Goal: Task Accomplishment & Management: Manage account settings

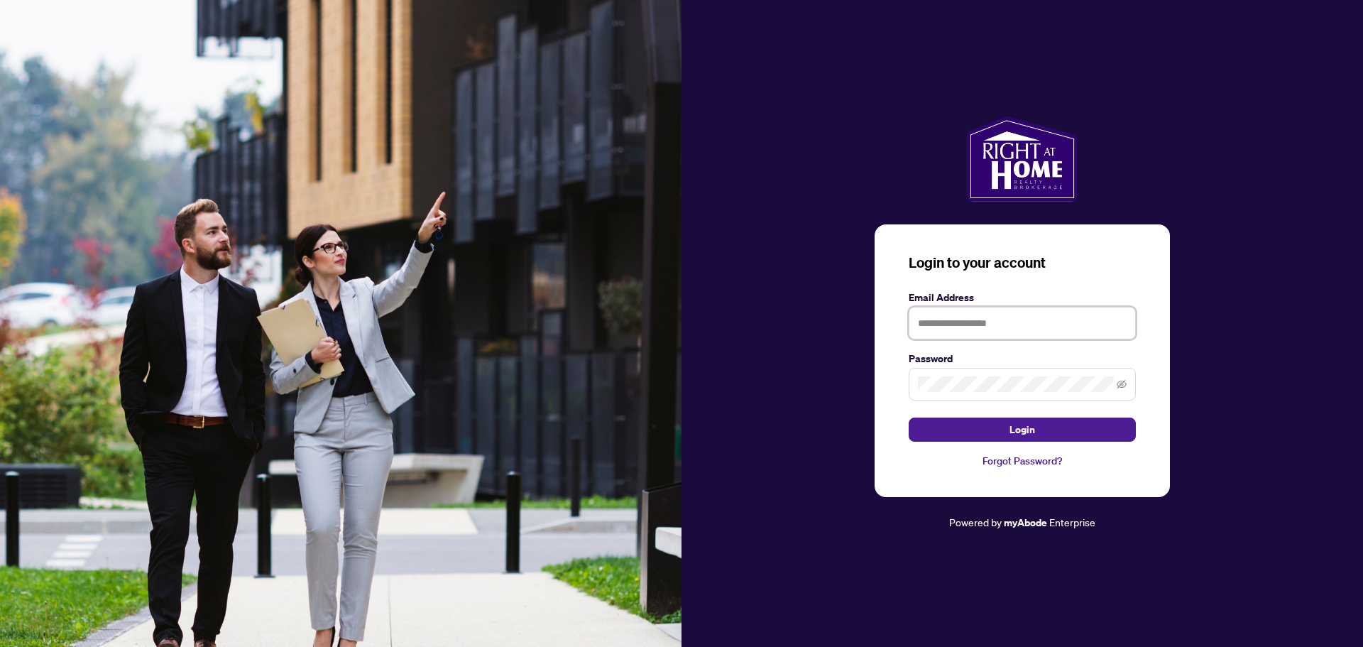
click at [1033, 336] on input "text" at bounding box center [1022, 323] width 227 height 33
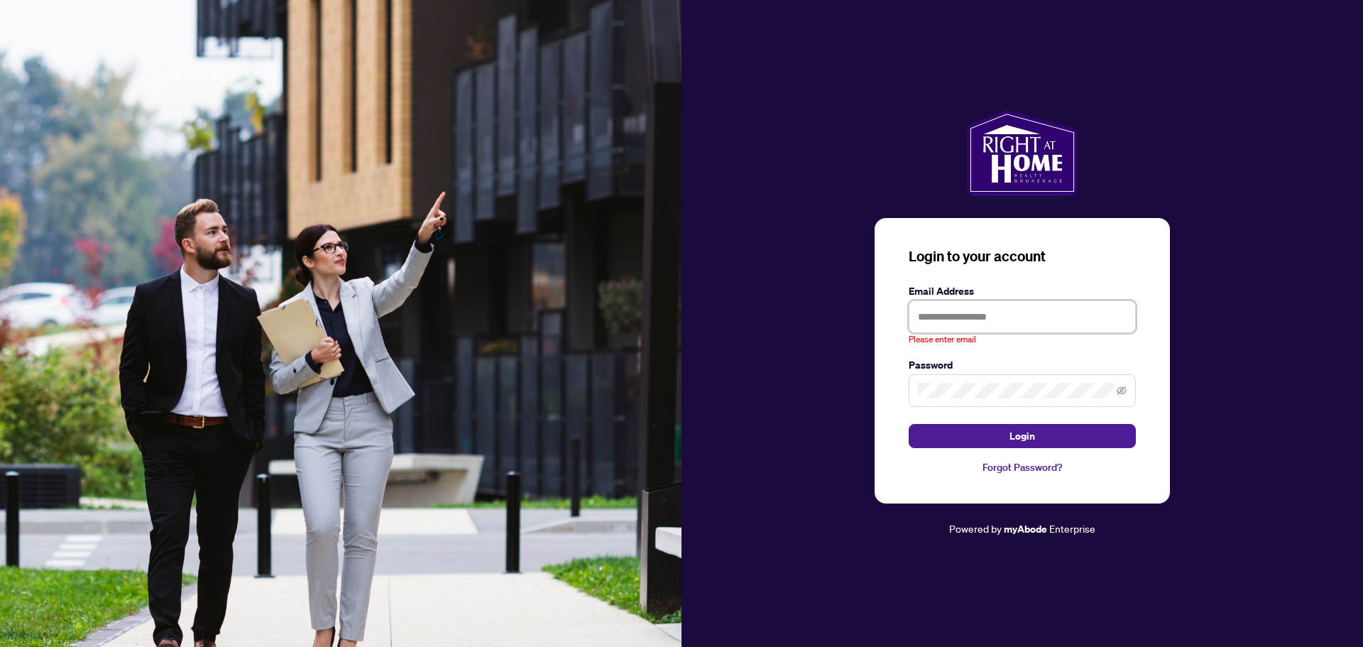
type input "**********"
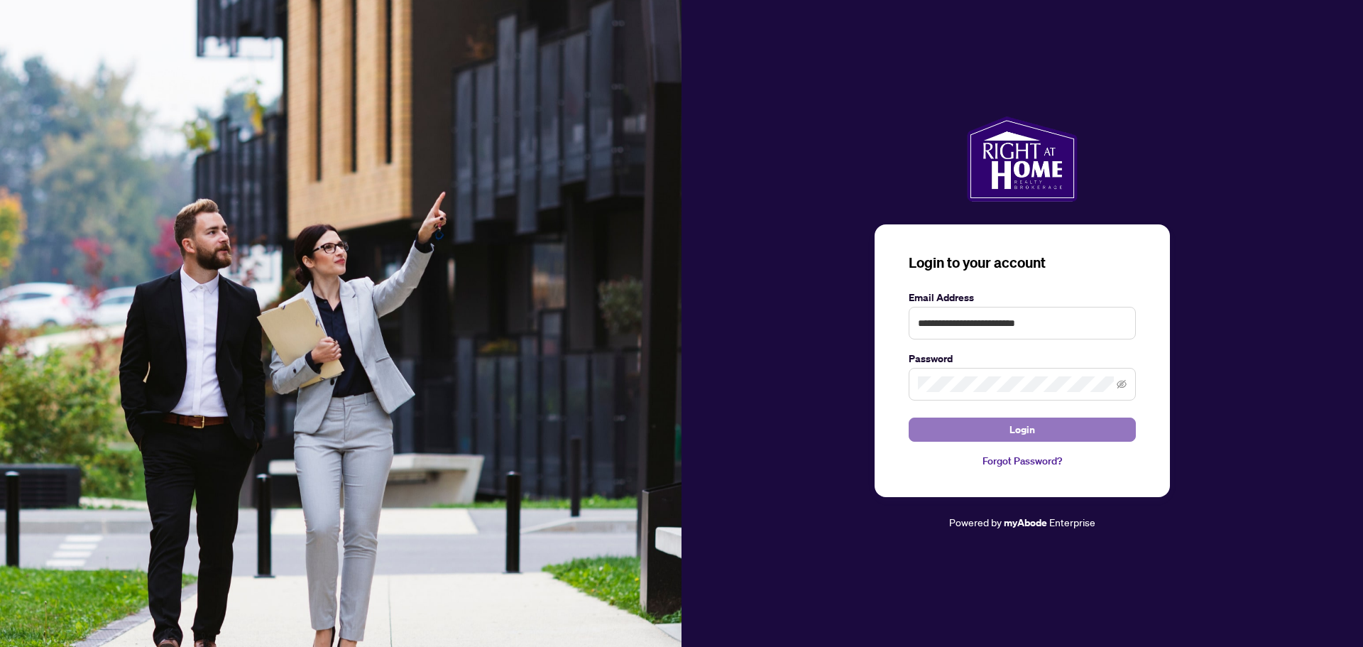
click at [1005, 435] on button "Login" at bounding box center [1022, 429] width 227 height 24
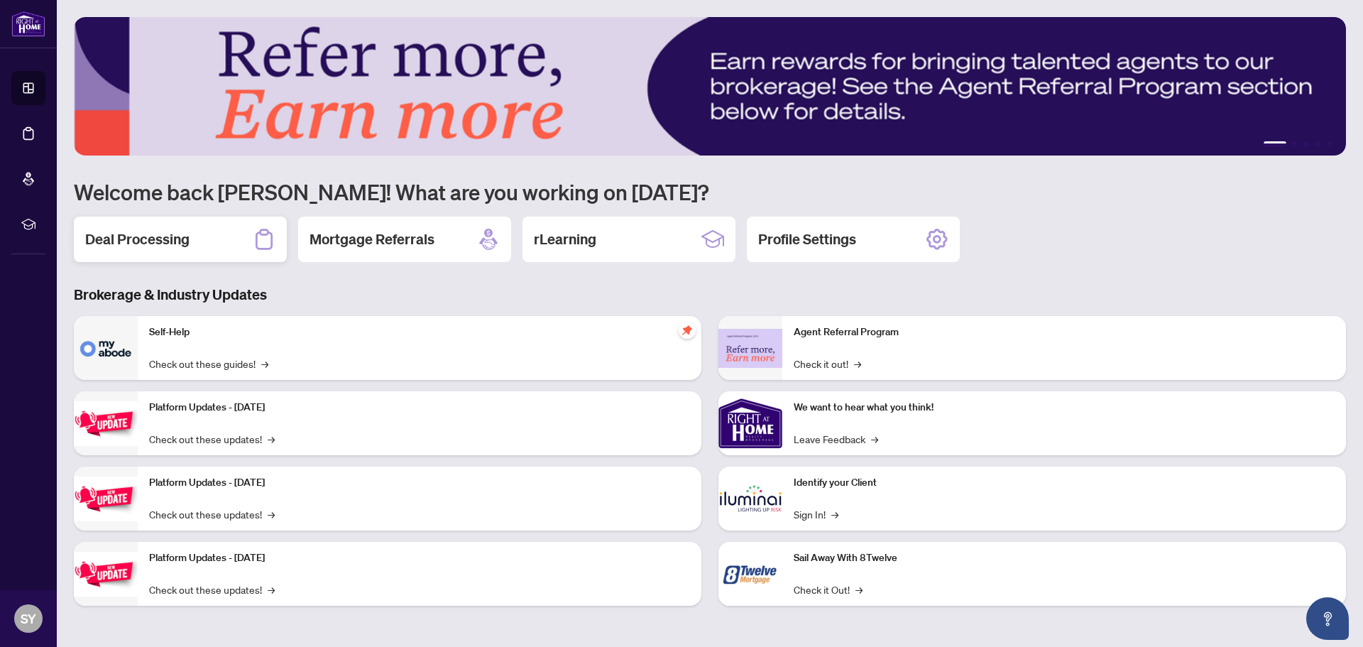
click at [162, 236] on h2 "Deal Processing" at bounding box center [137, 239] width 104 height 20
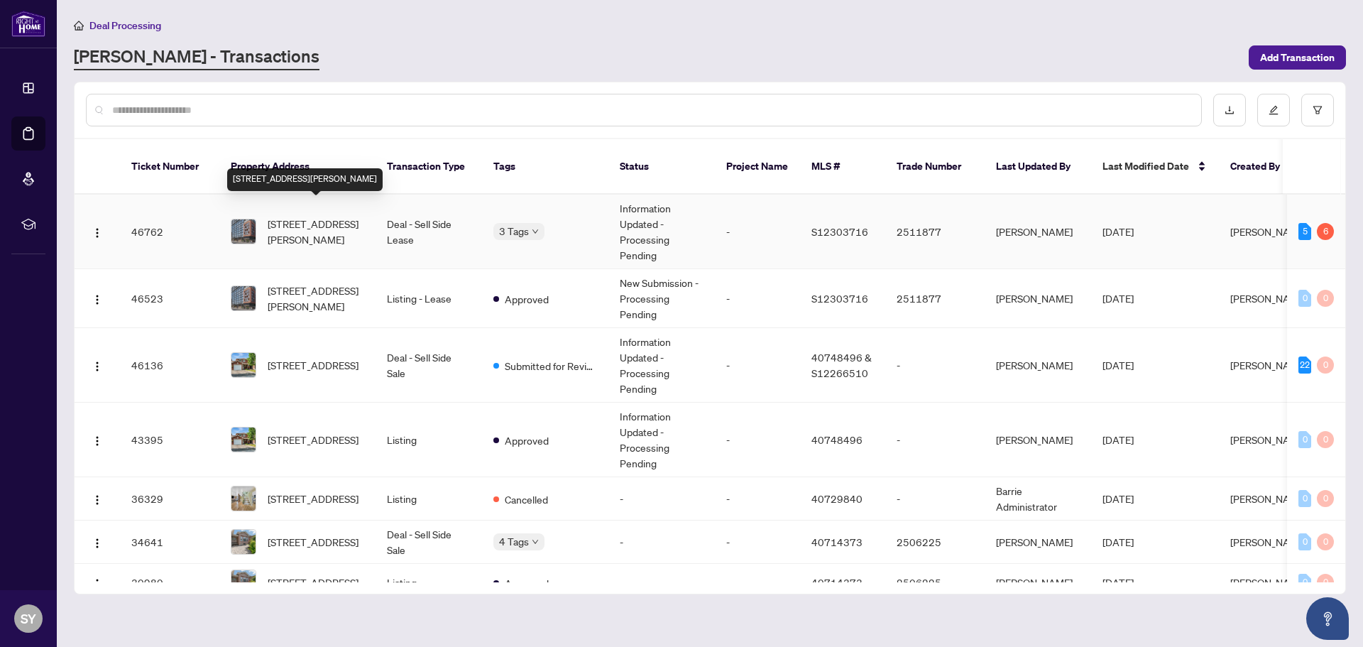
click at [290, 216] on span "[STREET_ADDRESS][PERSON_NAME]" at bounding box center [316, 231] width 97 height 31
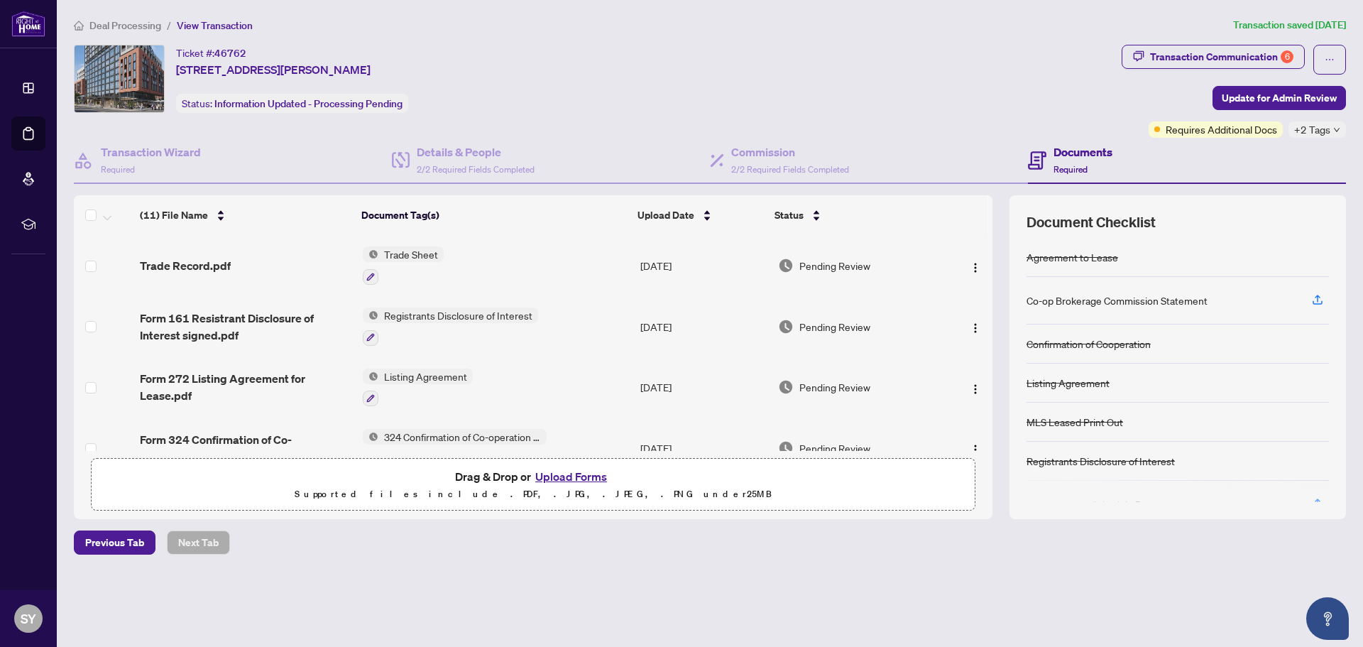
click at [1338, 130] on icon "down" at bounding box center [1337, 130] width 6 height 4
click at [1085, 104] on div "Ticket #: 46762 [STREET_ADDRESS][PERSON_NAME] Status: Information Updated - Pro…" at bounding box center [595, 79] width 1042 height 68
click at [1318, 301] on icon "button" at bounding box center [1318, 298] width 6 height 7
click at [966, 72] on div "Ticket #: 46762 [STREET_ADDRESS][PERSON_NAME] Status: Information Updated - Pro…" at bounding box center [595, 79] width 1042 height 68
click at [1197, 54] on div "Transaction Communication 6" at bounding box center [1221, 56] width 143 height 23
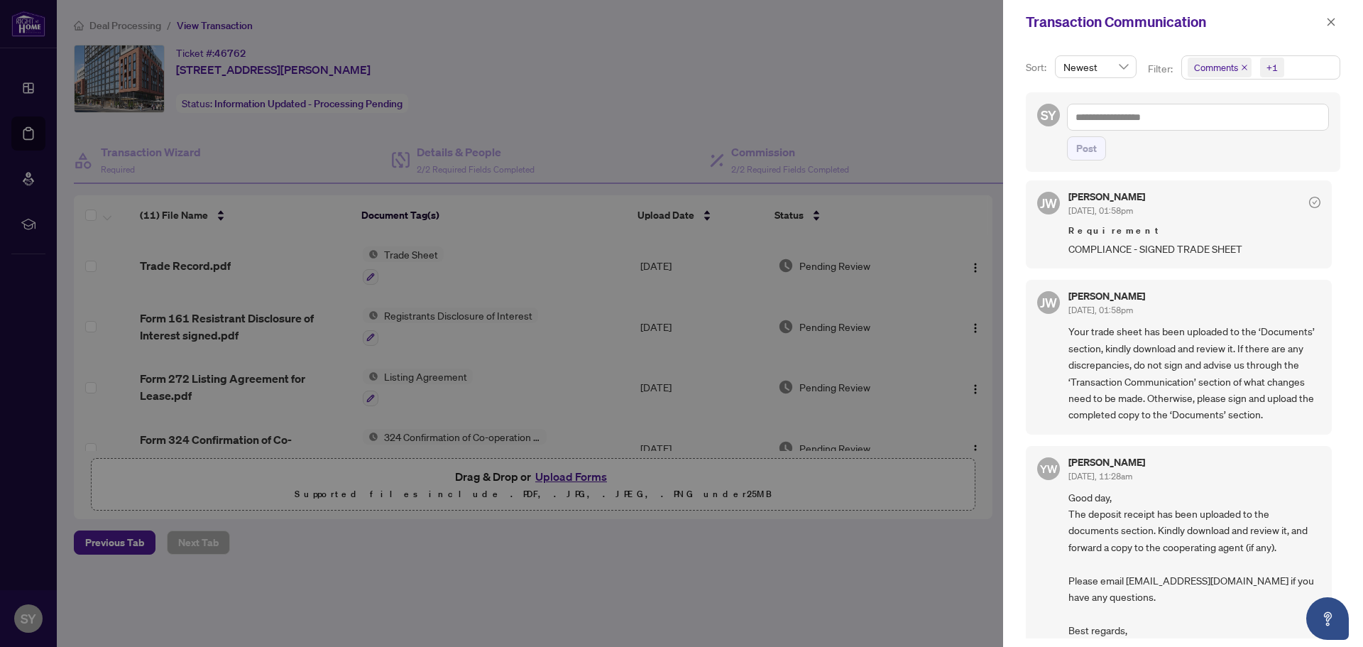
scroll to position [923, 0]
click at [1309, 201] on icon "check-circle" at bounding box center [1314, 201] width 11 height 11
click at [1309, 200] on icon "check-circle" at bounding box center [1314, 201] width 11 height 11
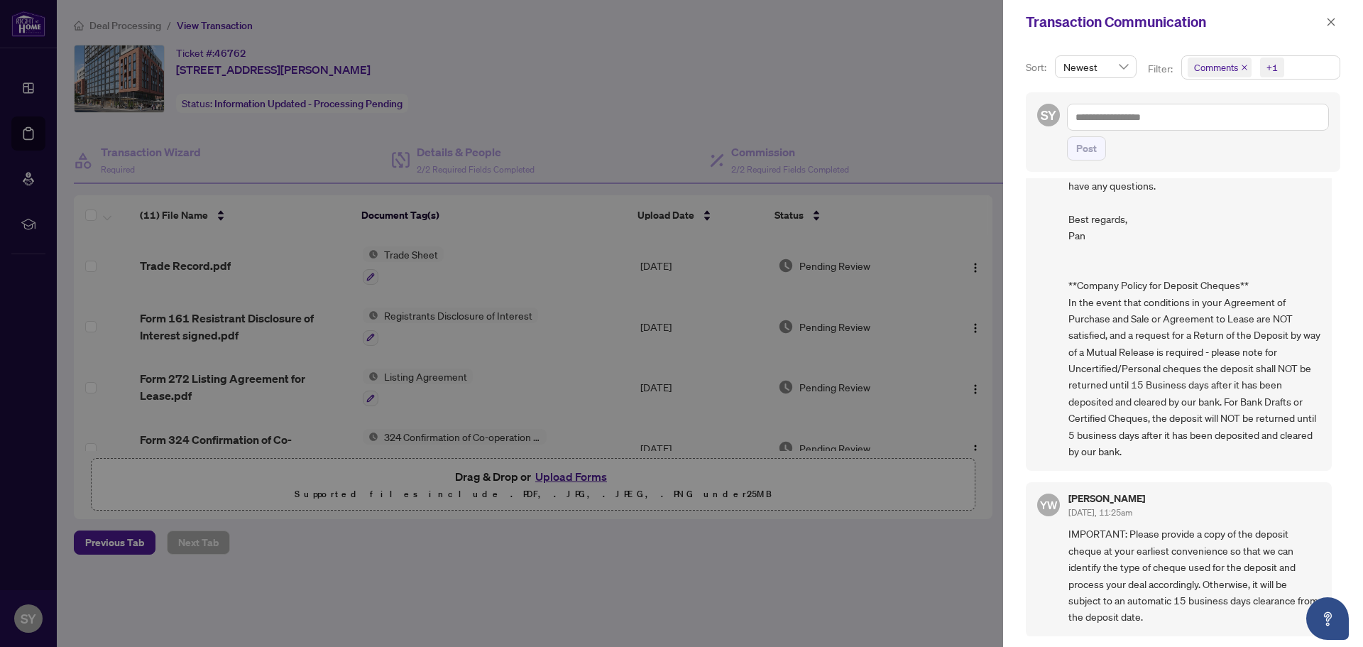
scroll to position [3, 0]
click at [975, 562] on div at bounding box center [681, 323] width 1363 height 647
drag, startPoint x: 1335, startPoint y: 20, endPoint x: 1330, endPoint y: 25, distance: 7.5
click at [1335, 20] on icon "close" at bounding box center [1331, 22] width 10 height 10
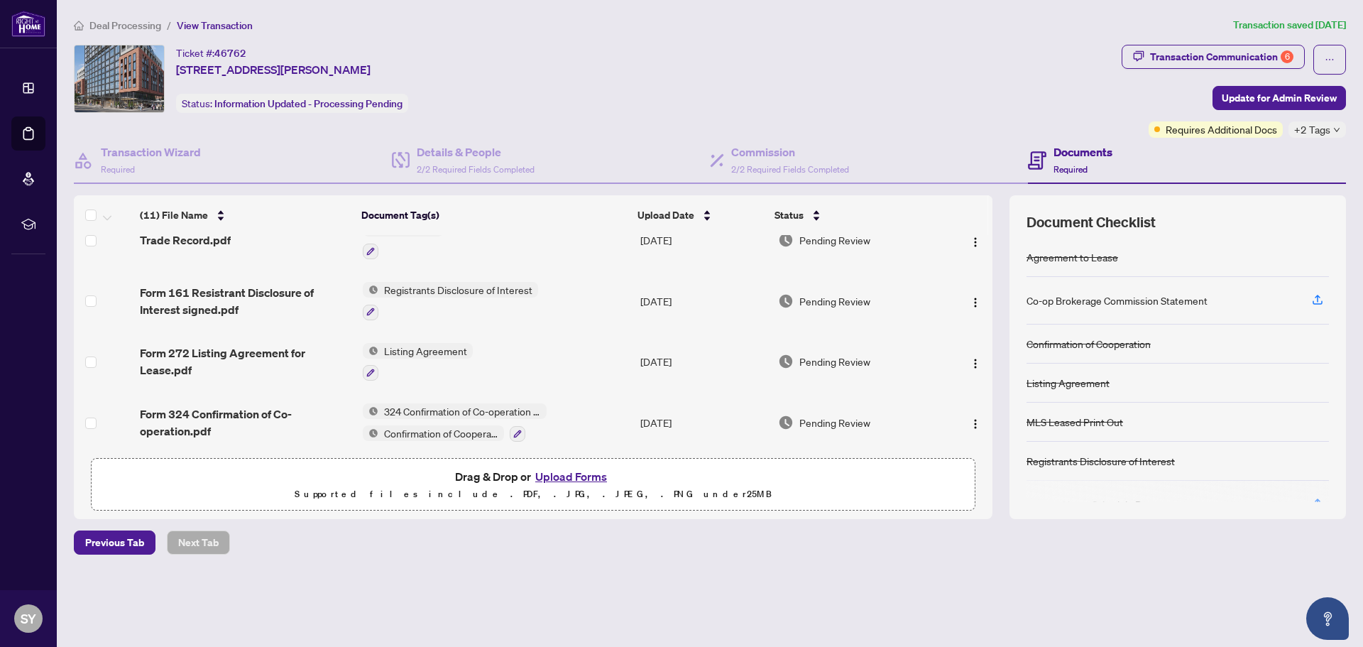
scroll to position [0, 0]
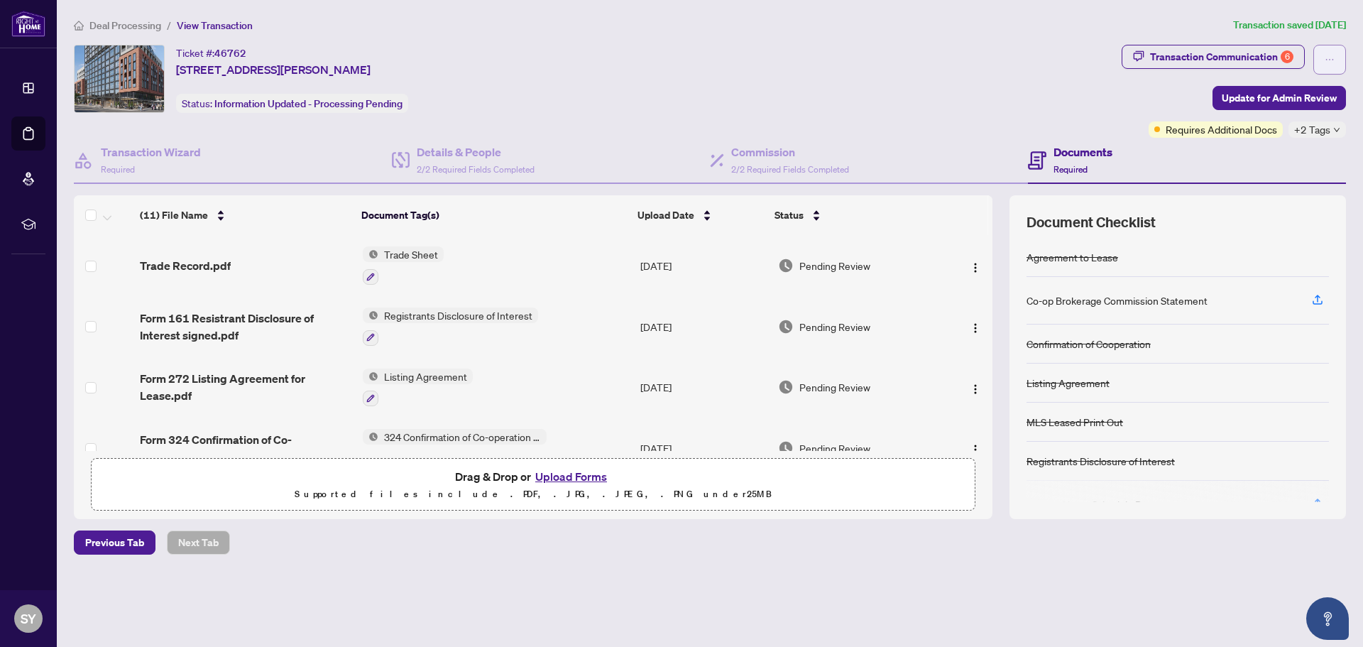
click at [1322, 57] on button "button" at bounding box center [1329, 60] width 33 height 30
click at [1047, 99] on div "Ticket #: 46762 [STREET_ADDRESS][PERSON_NAME] Status: Information Updated - Pro…" at bounding box center [595, 79] width 1042 height 68
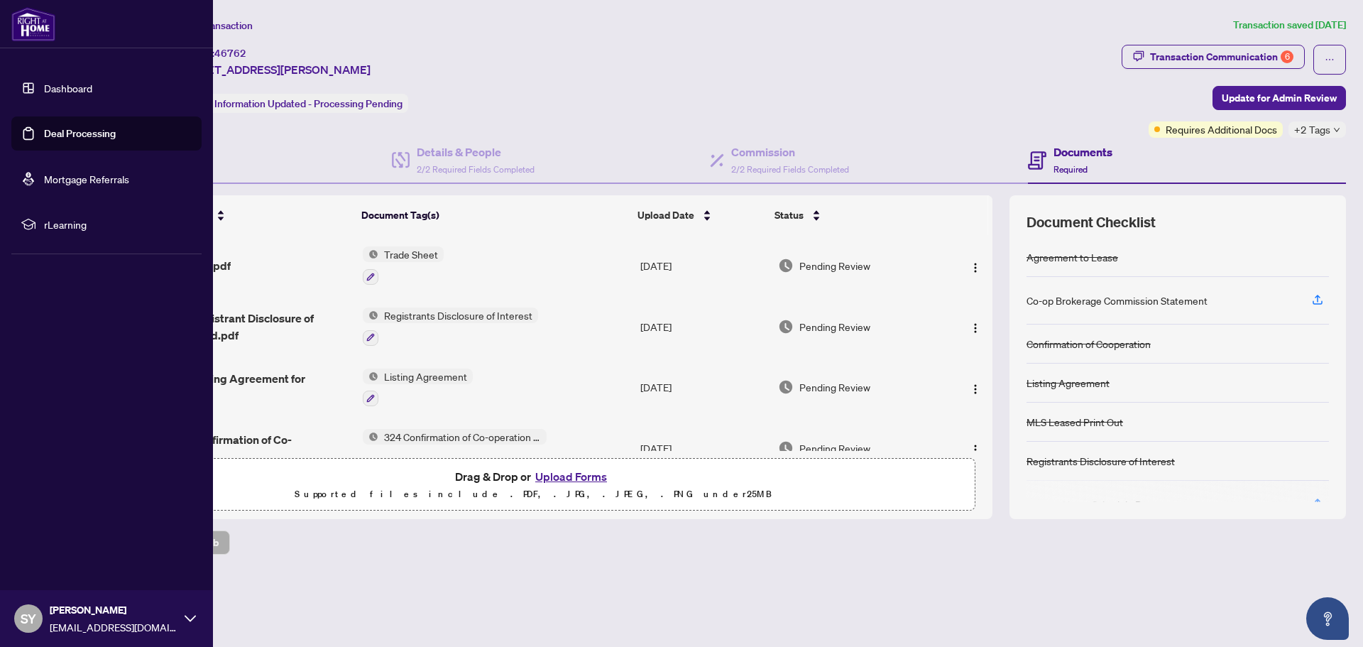
click at [188, 623] on icon at bounding box center [190, 618] width 11 height 11
click at [55, 530] on span "Logout" at bounding box center [57, 534] width 32 height 23
